Goal: Information Seeking & Learning: Learn about a topic

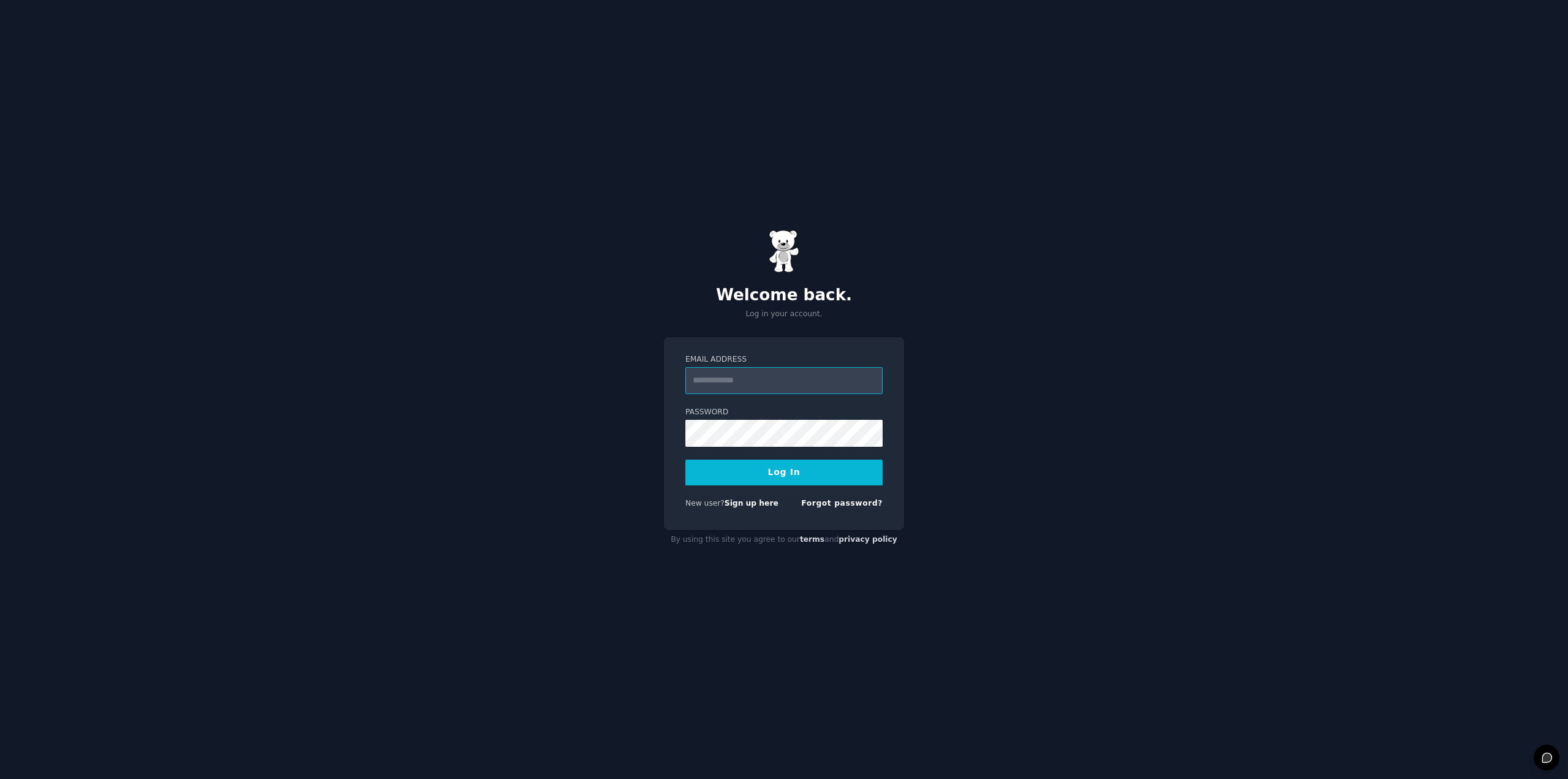
click at [734, 385] on input "Email Address" at bounding box center [784, 381] width 198 height 27
click at [431, 377] on div "Welcome back. Log in your account. Email Address Password Log In New user? Sign…" at bounding box center [784, 389] width 1568 height 779
click at [791, 388] on input "Email Address" at bounding box center [784, 381] width 198 height 27
type input "**********"
click at [686, 460] on button "Log In" at bounding box center [784, 472] width 198 height 25
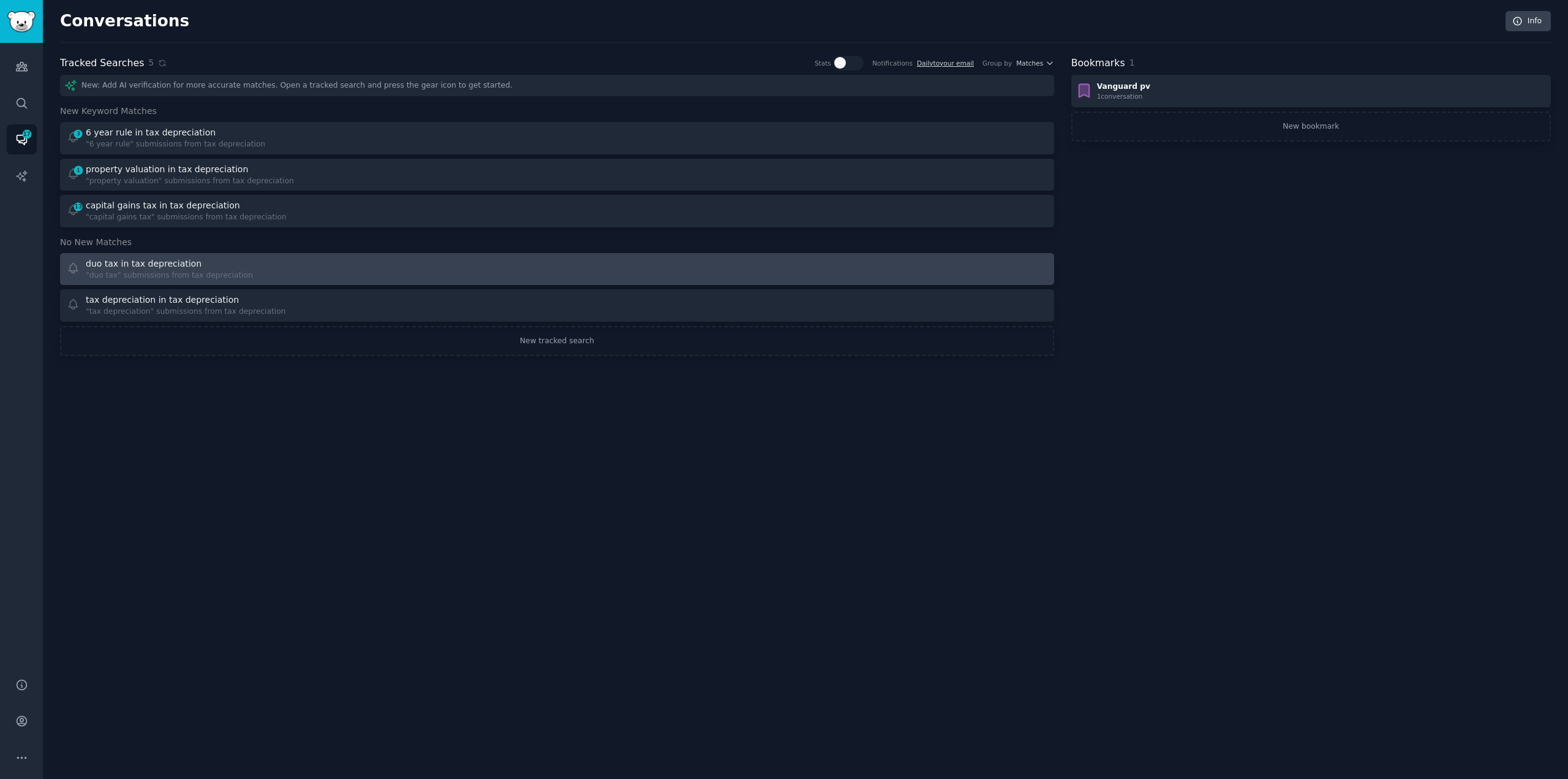
click at [156, 275] on div ""duo tax" submissions from tax depreciation" at bounding box center [170, 276] width 167 height 11
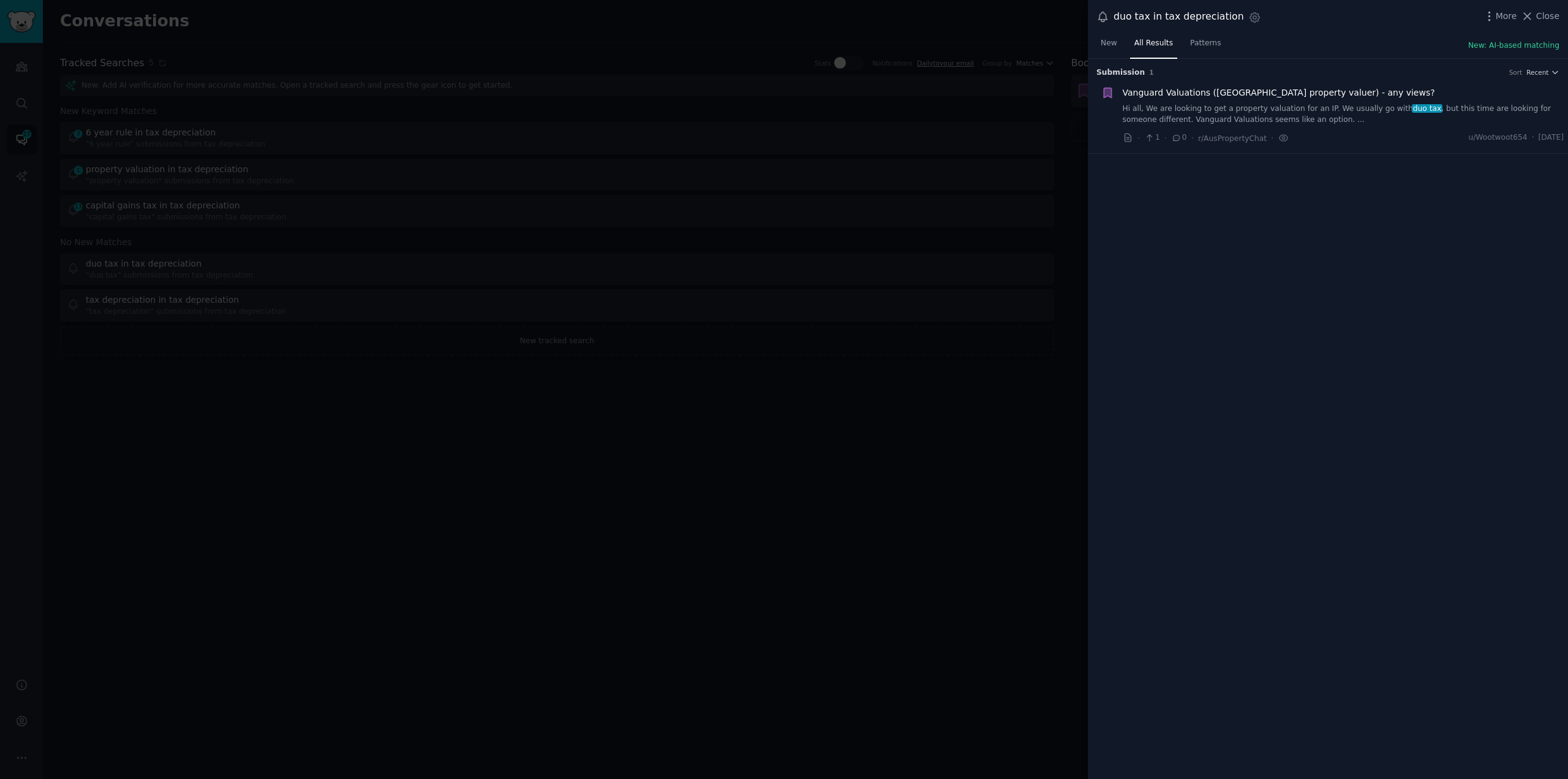
click at [1336, 108] on link "Hi all, We are looking to get a property valuation for an IP. We usually go wit…" at bounding box center [1343, 114] width 442 height 22
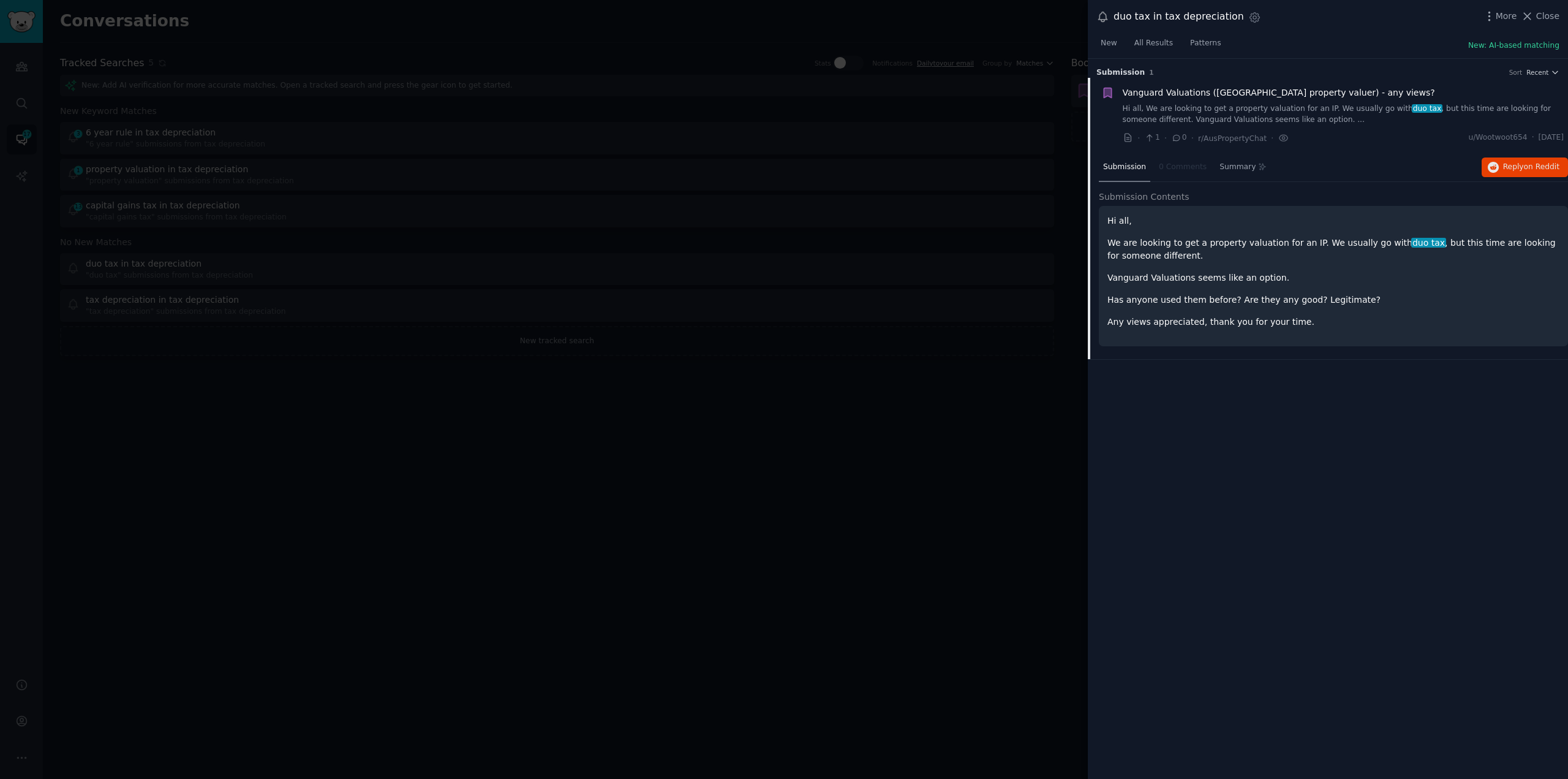
click at [395, 530] on div at bounding box center [784, 389] width 1568 height 779
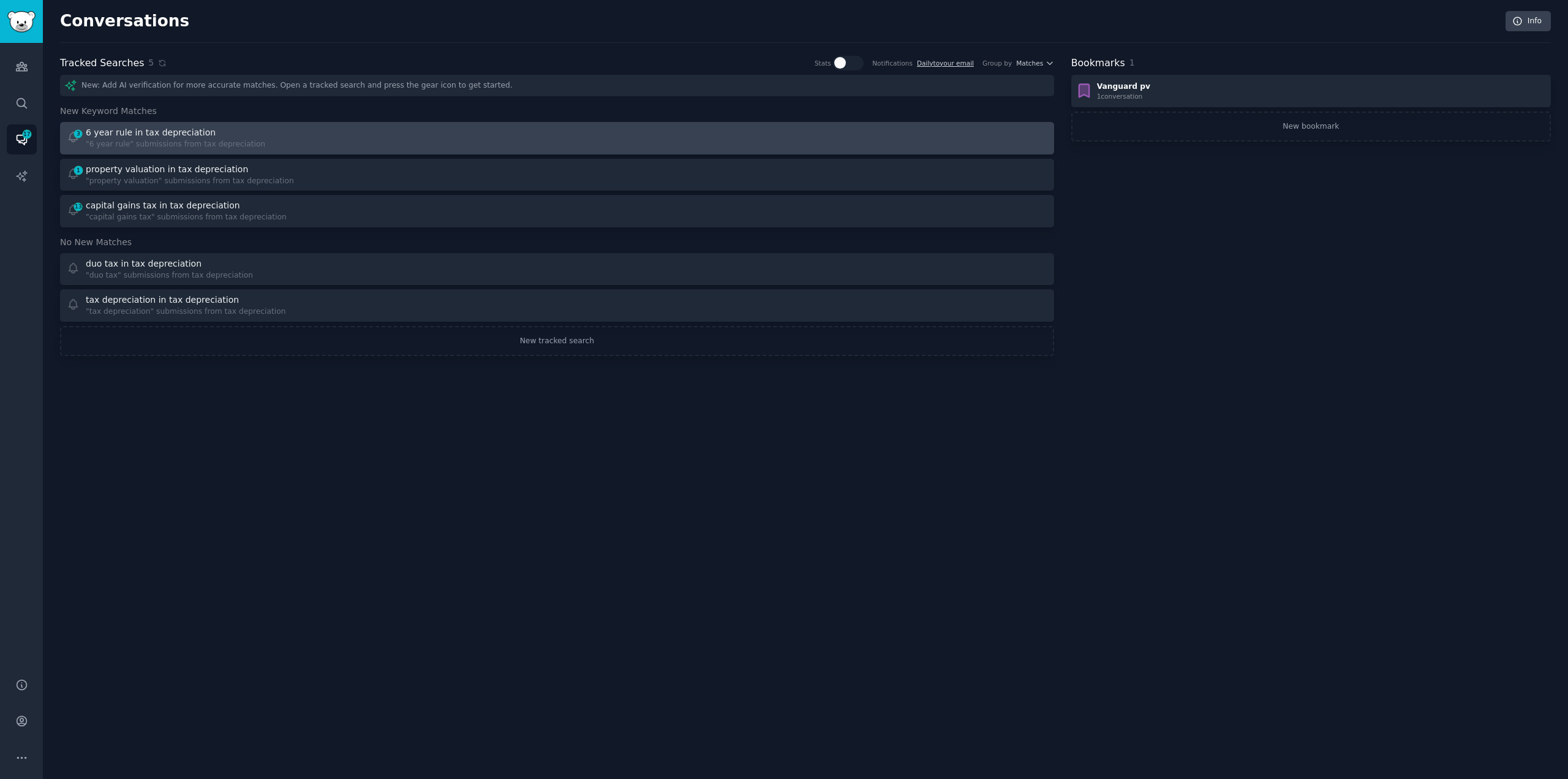
click at [302, 137] on div "3 6 year rule in tax depreciation "6 year rule" submissions from tax depreciati…" at bounding box center [308, 138] width 482 height 24
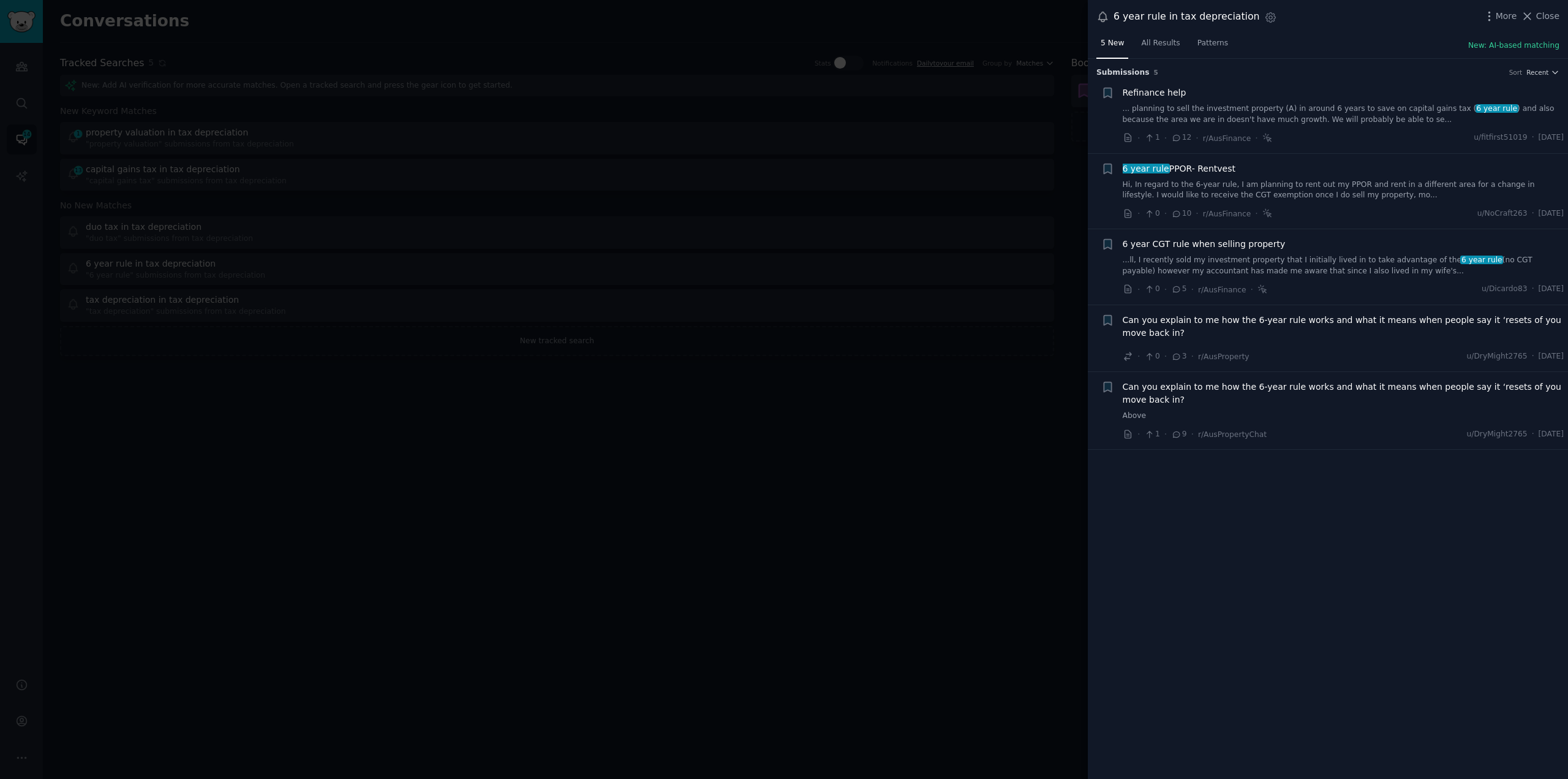
click at [672, 454] on div at bounding box center [784, 389] width 1568 height 779
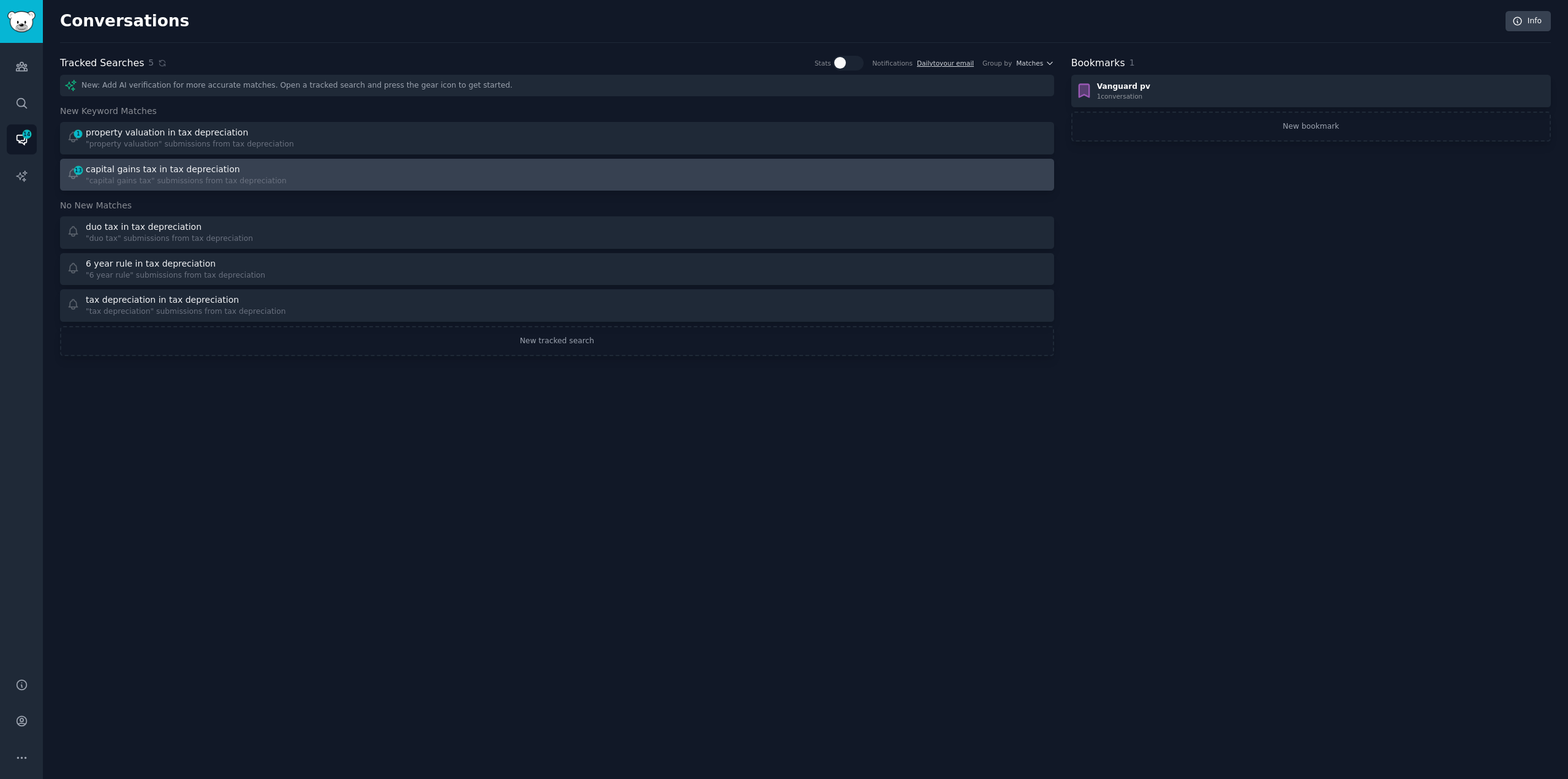
click at [181, 163] on div "capital gains tax in tax depreciation" at bounding box center [163, 170] width 154 height 13
